Goal: Find specific page/section

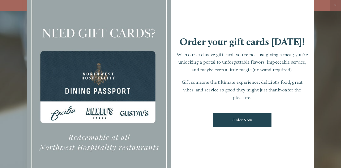
scroll to position [11, 0]
click at [5, 89] on div at bounding box center [170, 84] width 341 height 168
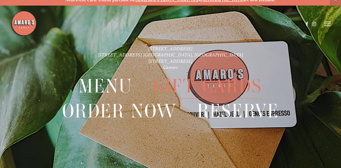
scroll to position [0, 0]
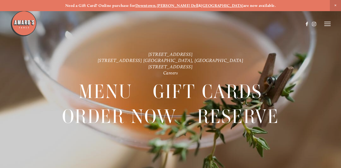
click at [335, 5] on span "Close Announcement" at bounding box center [335, 5] width 11 height 11
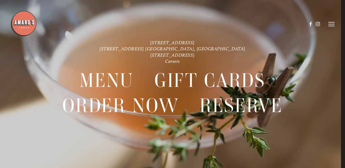
click at [333, 27] on header "Menu Order Now Visit Gallery 0" at bounding box center [172, 24] width 325 height 48
click at [332, 23] on icon at bounding box center [332, 24] width 6 height 5
click at [239, 24] on span "Menu" at bounding box center [240, 24] width 10 height 5
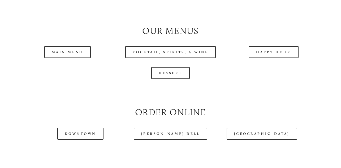
scroll to position [478, 0]
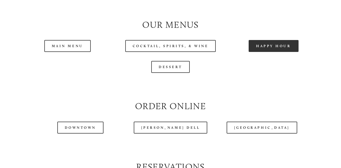
click at [266, 52] on link "Happy Hour" at bounding box center [274, 46] width 50 height 12
click at [290, 52] on link "Happy Hour" at bounding box center [274, 46] width 50 height 12
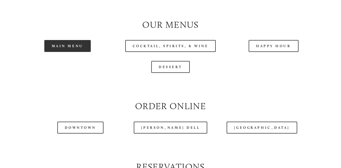
click at [61, 52] on link "Main Menu" at bounding box center [67, 46] width 46 height 12
